Goal: Information Seeking & Learning: Learn about a topic

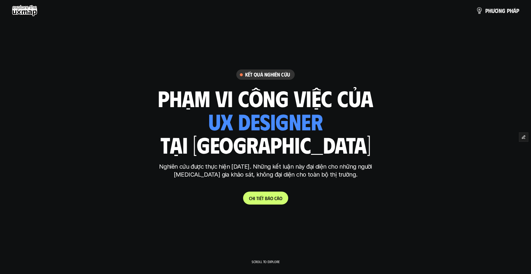
scroll to position [705, 0]
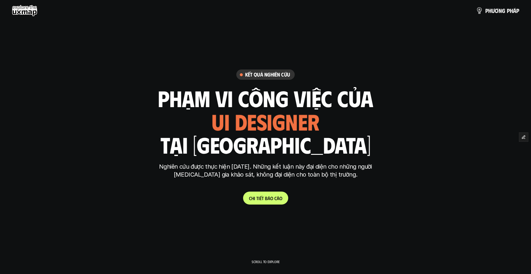
scroll to position [705, 0]
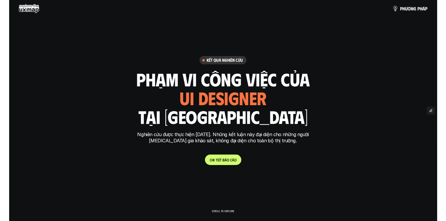
scroll to position [705, 0]
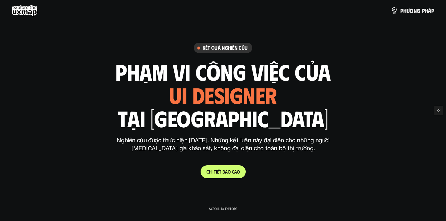
scroll to position [705, 0]
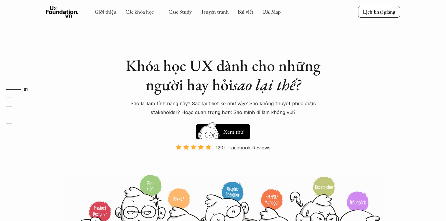
click at [263, 11] on link "UX Map" at bounding box center [271, 11] width 19 height 7
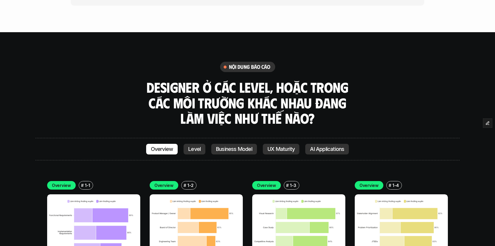
scroll to position [1586, 0]
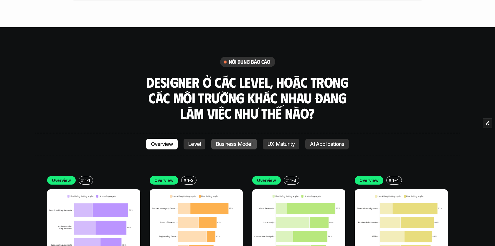
click at [247, 141] on p "Business Model" at bounding box center [234, 144] width 36 height 6
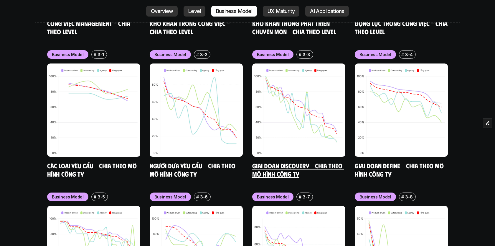
scroll to position [2426, 0]
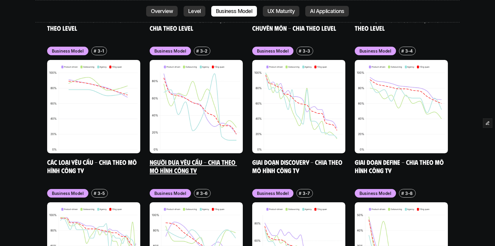
click at [211, 72] on img at bounding box center [196, 106] width 93 height 93
click at [92, 158] on link "Các loại yêu cầu - Chia theo mô hình công ty" at bounding box center [92, 166] width 91 height 16
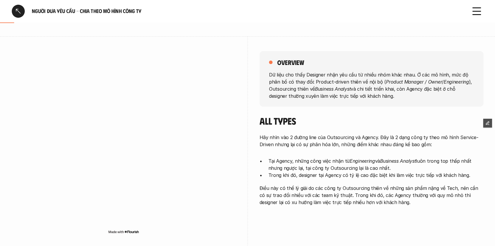
scroll to position [62, 0]
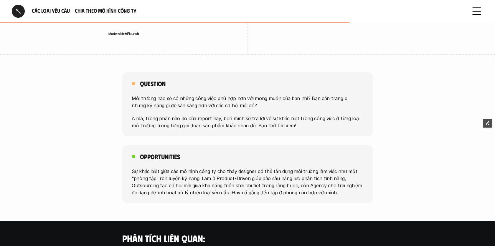
scroll to position [1109, 0]
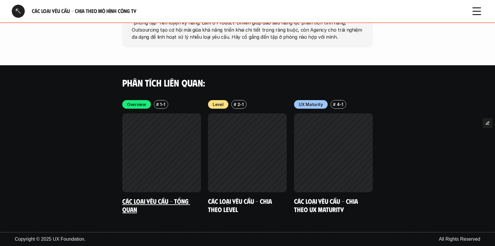
click at [156, 134] on div at bounding box center [161, 152] width 79 height 79
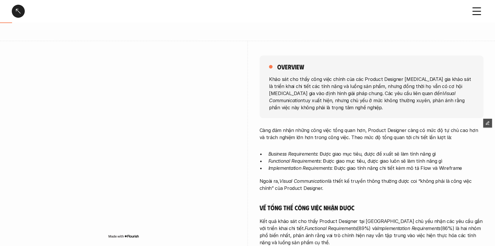
scroll to position [54, 0]
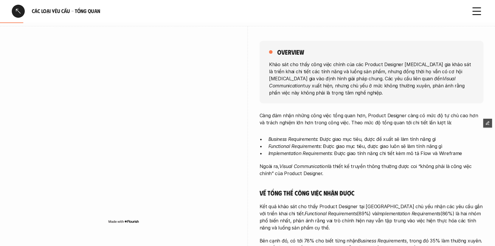
click at [21, 14] on div at bounding box center [18, 11] width 13 height 13
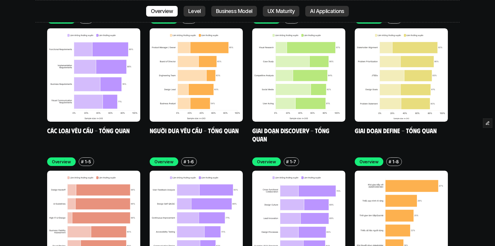
scroll to position [1749, 0]
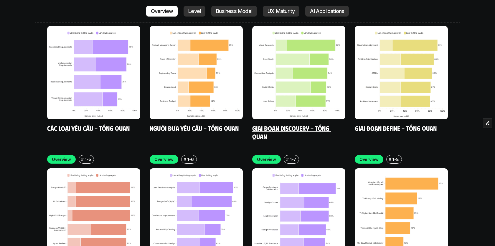
click at [283, 41] on img at bounding box center [298, 72] width 93 height 93
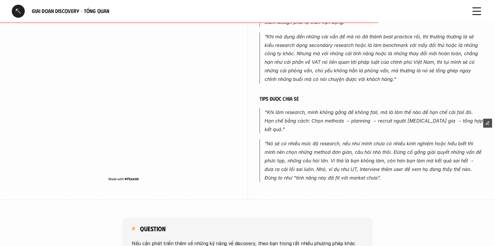
scroll to position [626, 0]
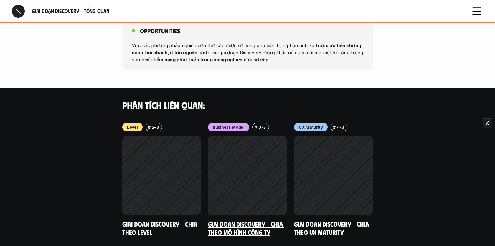
click at [271, 159] on div at bounding box center [247, 175] width 79 height 79
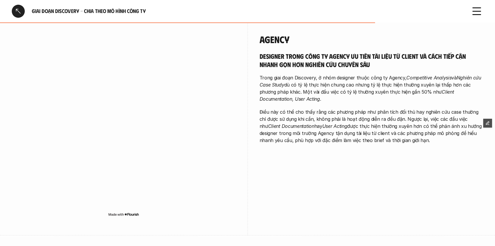
scroll to position [768, 0]
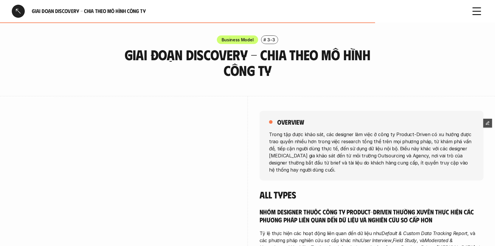
scroll to position [768, 0]
